Goal: Task Accomplishment & Management: Manage account settings

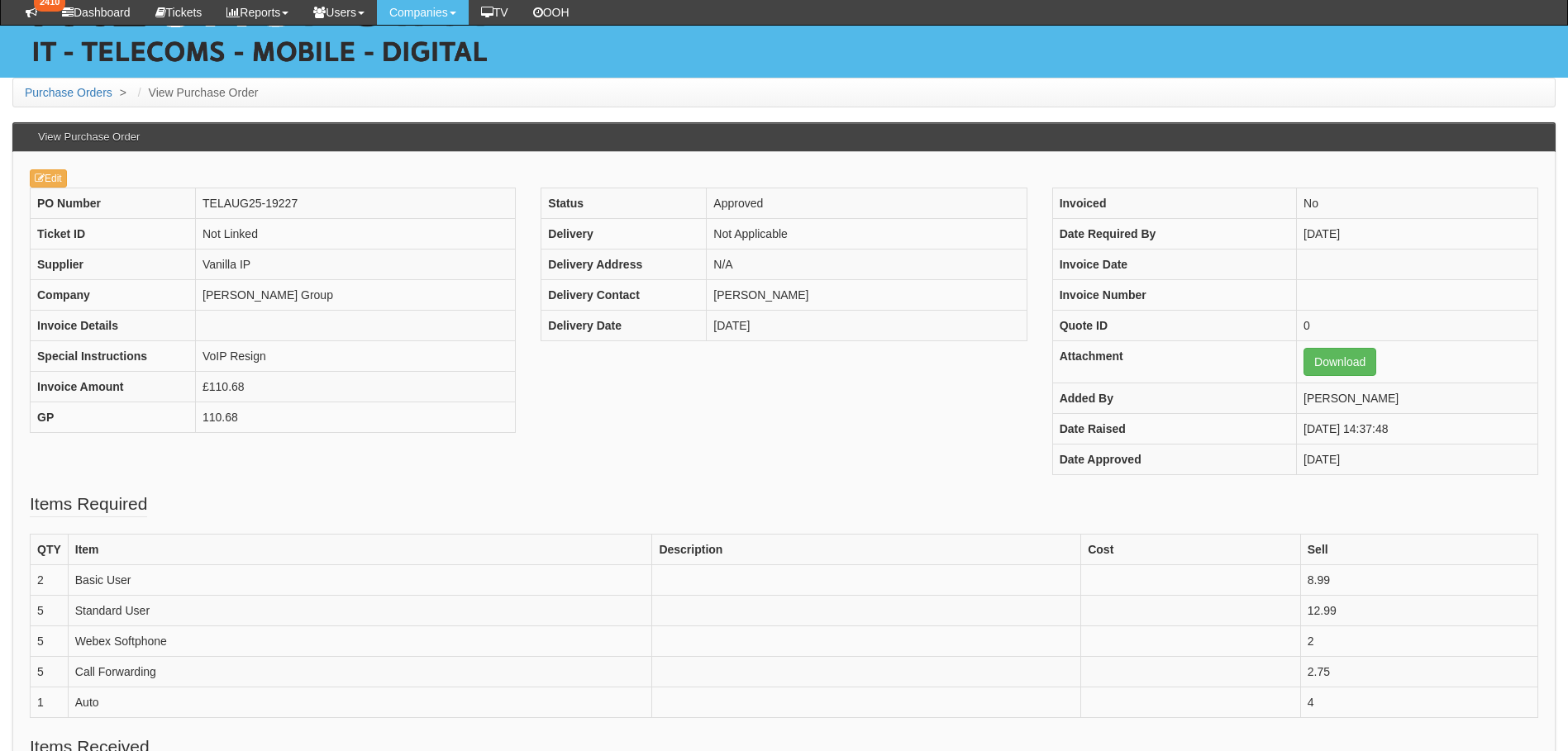
scroll to position [165, 0]
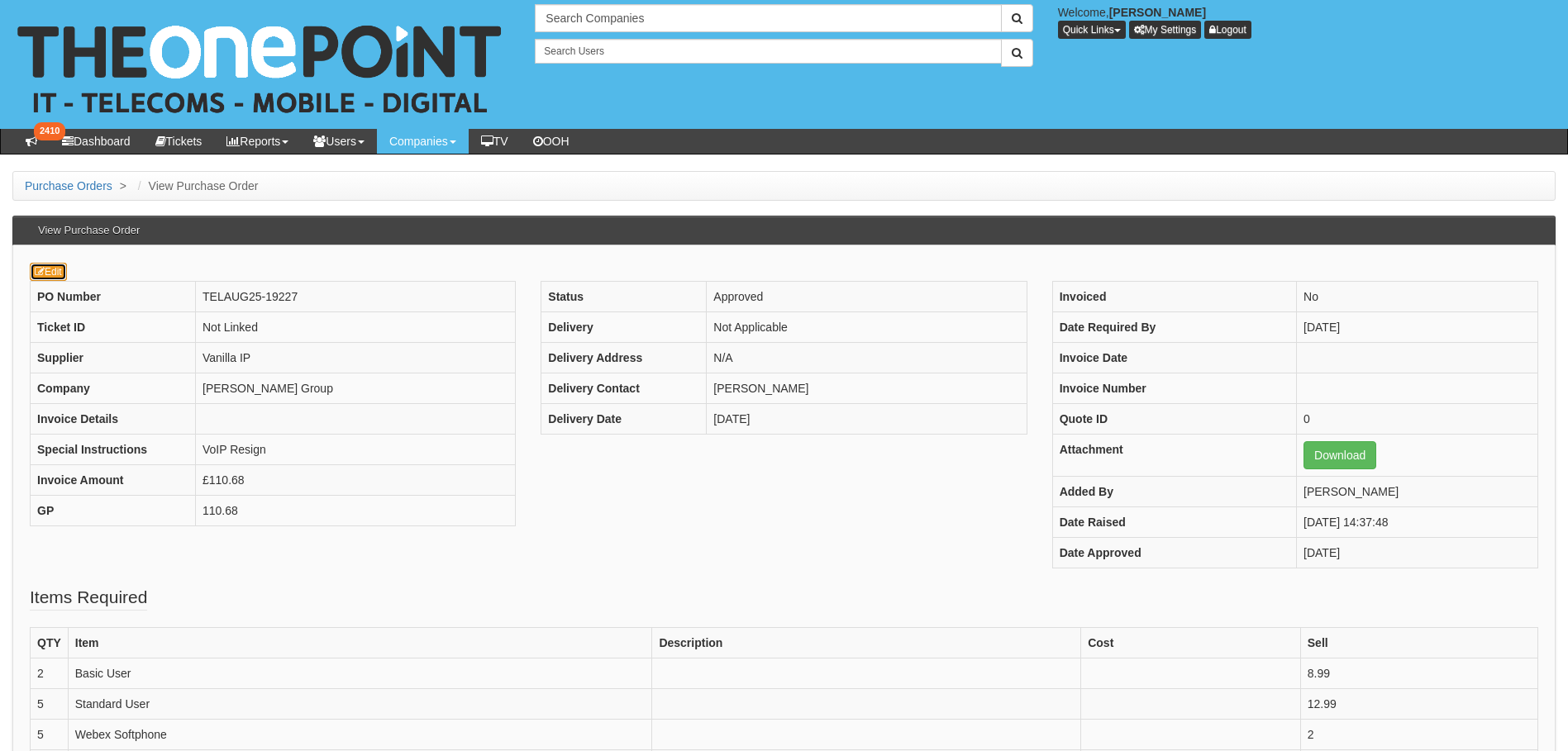
click at [44, 269] on link "Edit" at bounding box center [48, 271] width 37 height 18
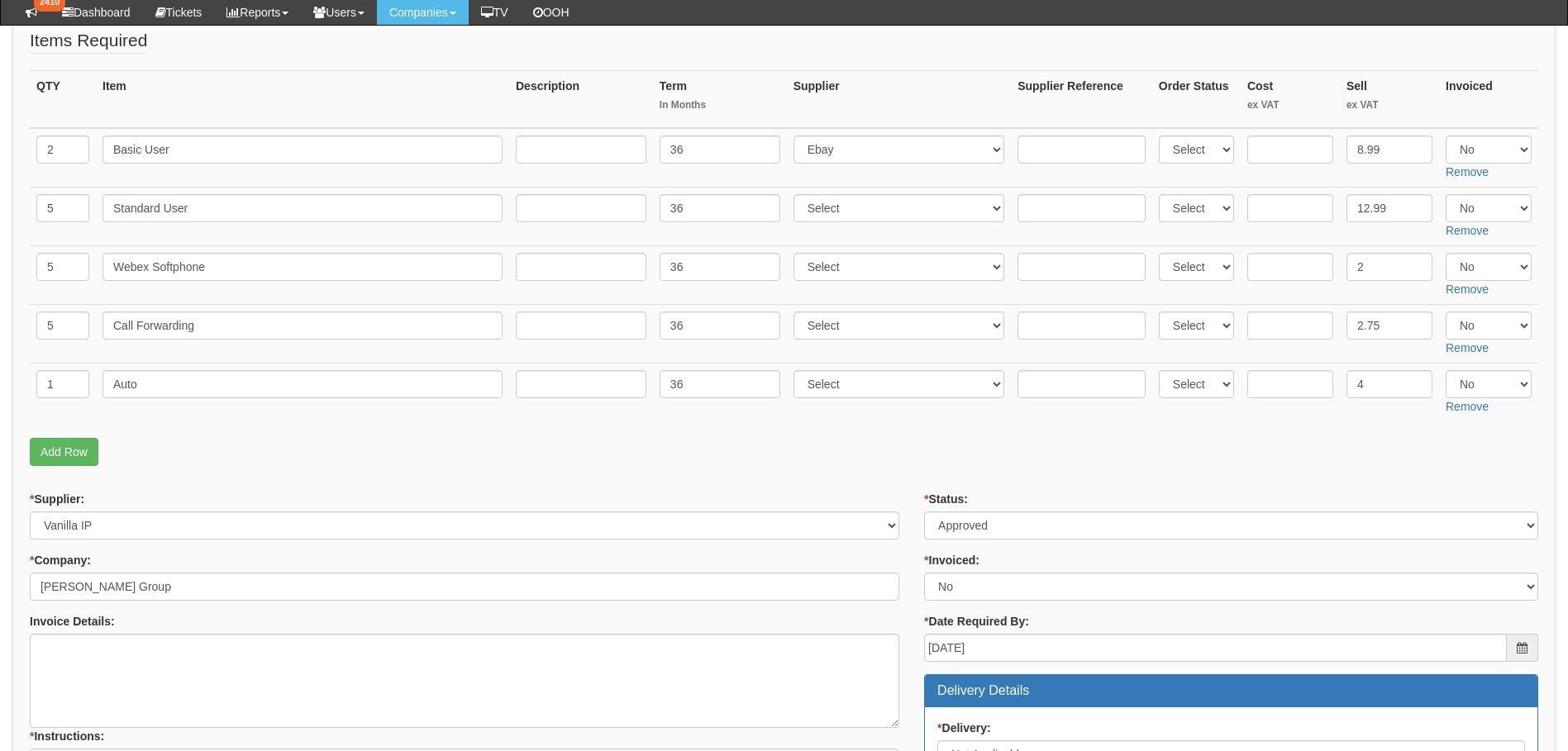
scroll to position [413, 0]
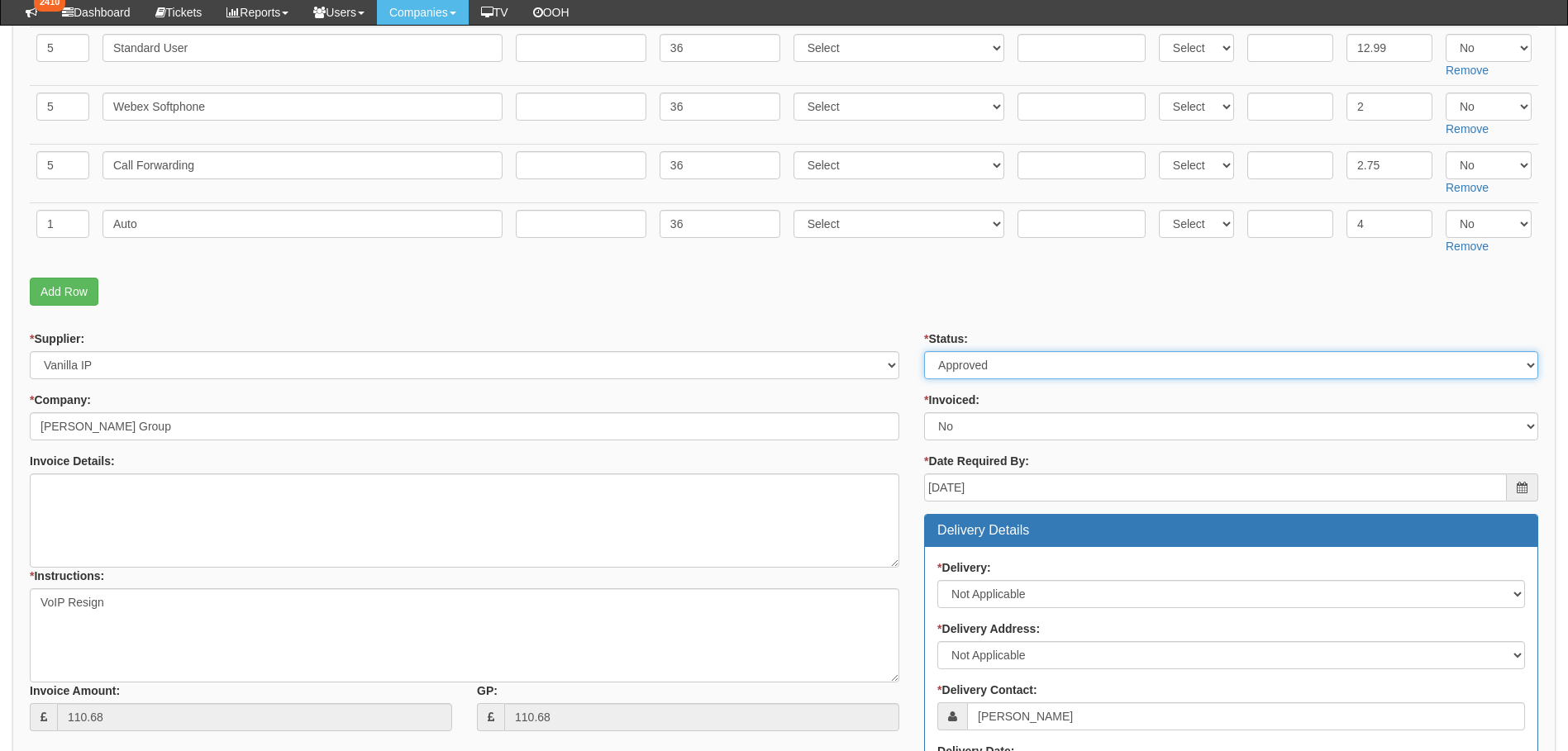
click at [1072, 370] on select "Select Approved Completed Delivered Invoiced Ordered Ordered to site Part Order…" at bounding box center [1230, 366] width 614 height 28
select select "6"
click at [924, 351] on select "Select Approved Completed Delivered Invoiced Ordered Ordered to site Part Order…" at bounding box center [1230, 366] width 614 height 28
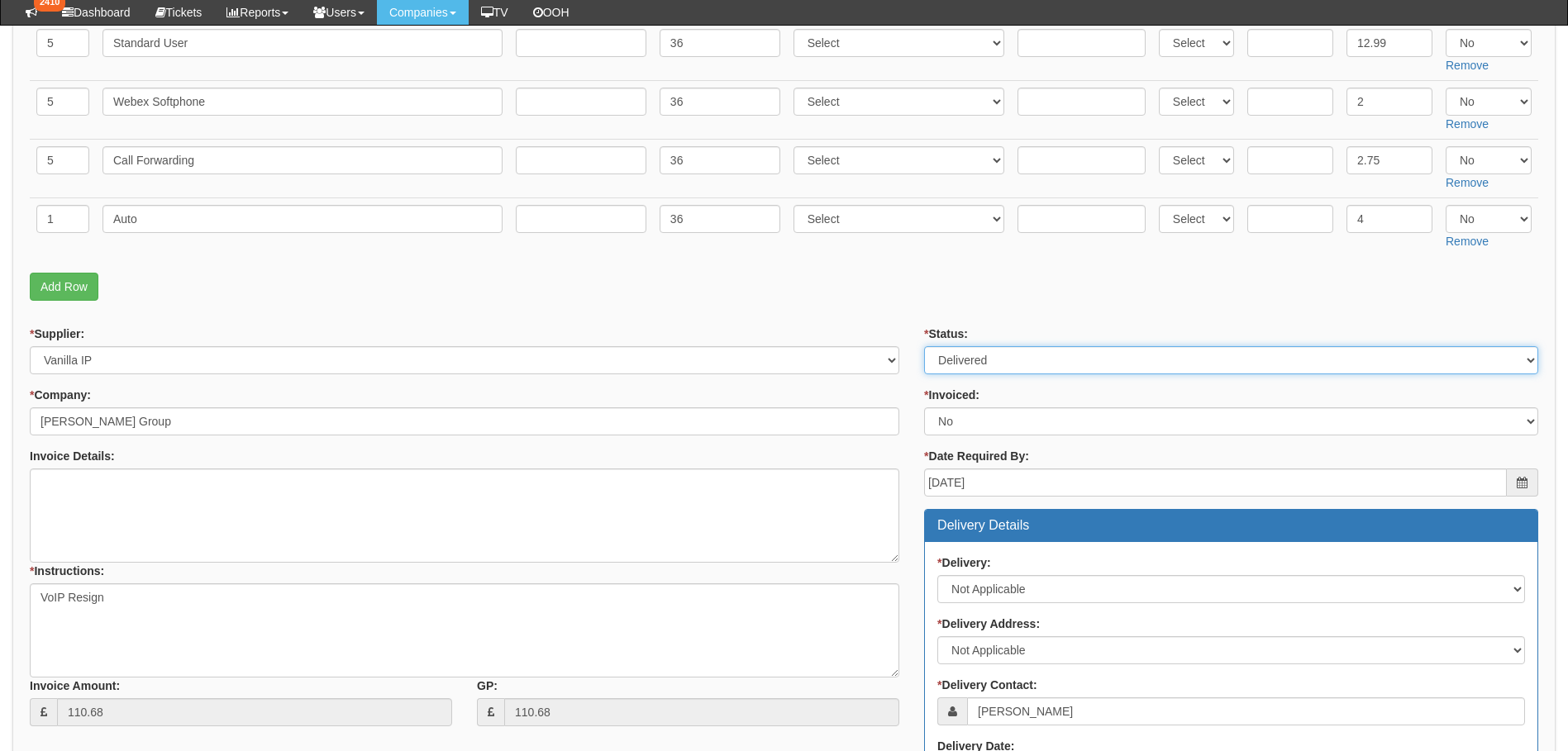
scroll to position [908, 0]
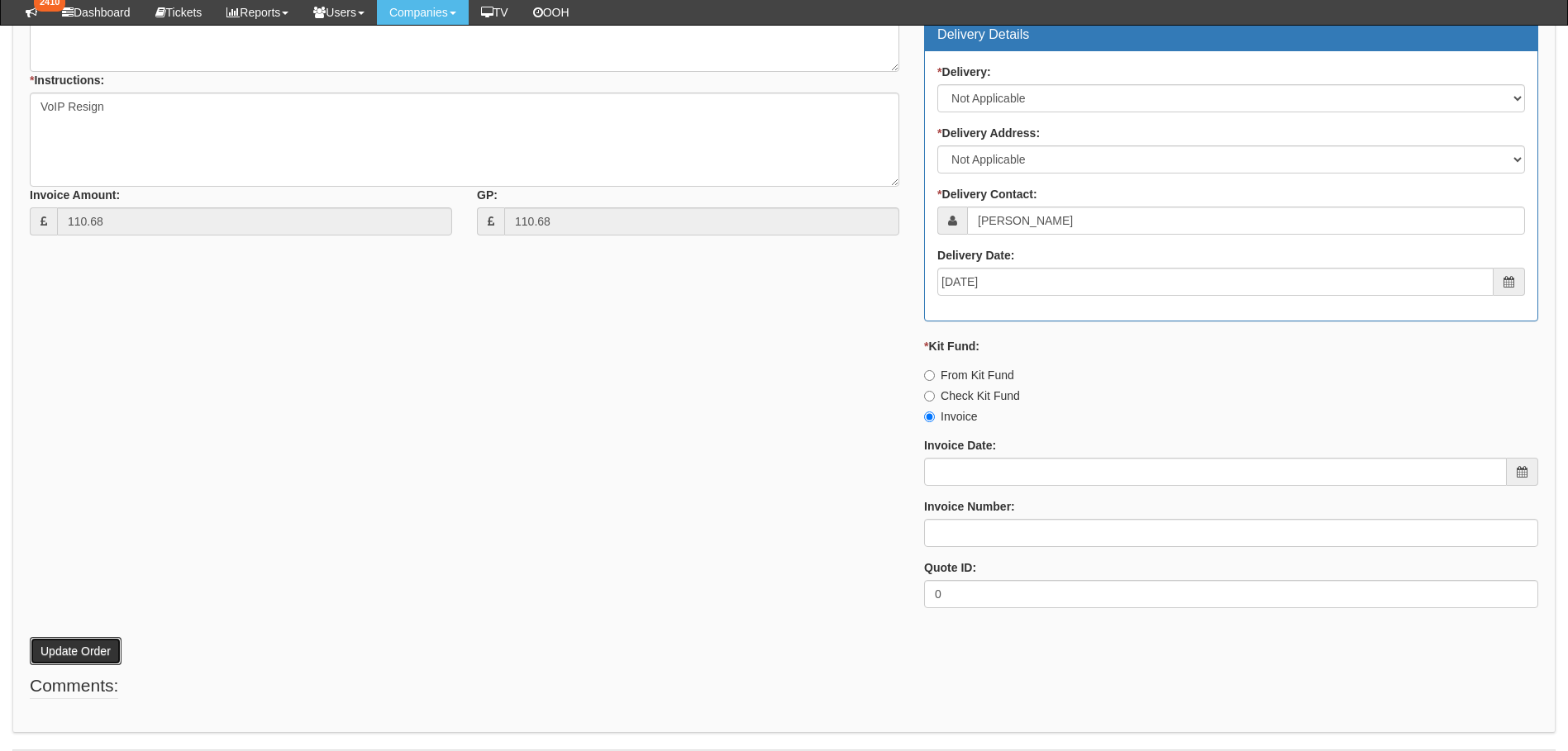
click at [70, 652] on button "Update Order" at bounding box center [75, 651] width 91 height 28
